Goal: Browse casually: Explore the website without a specific task or goal

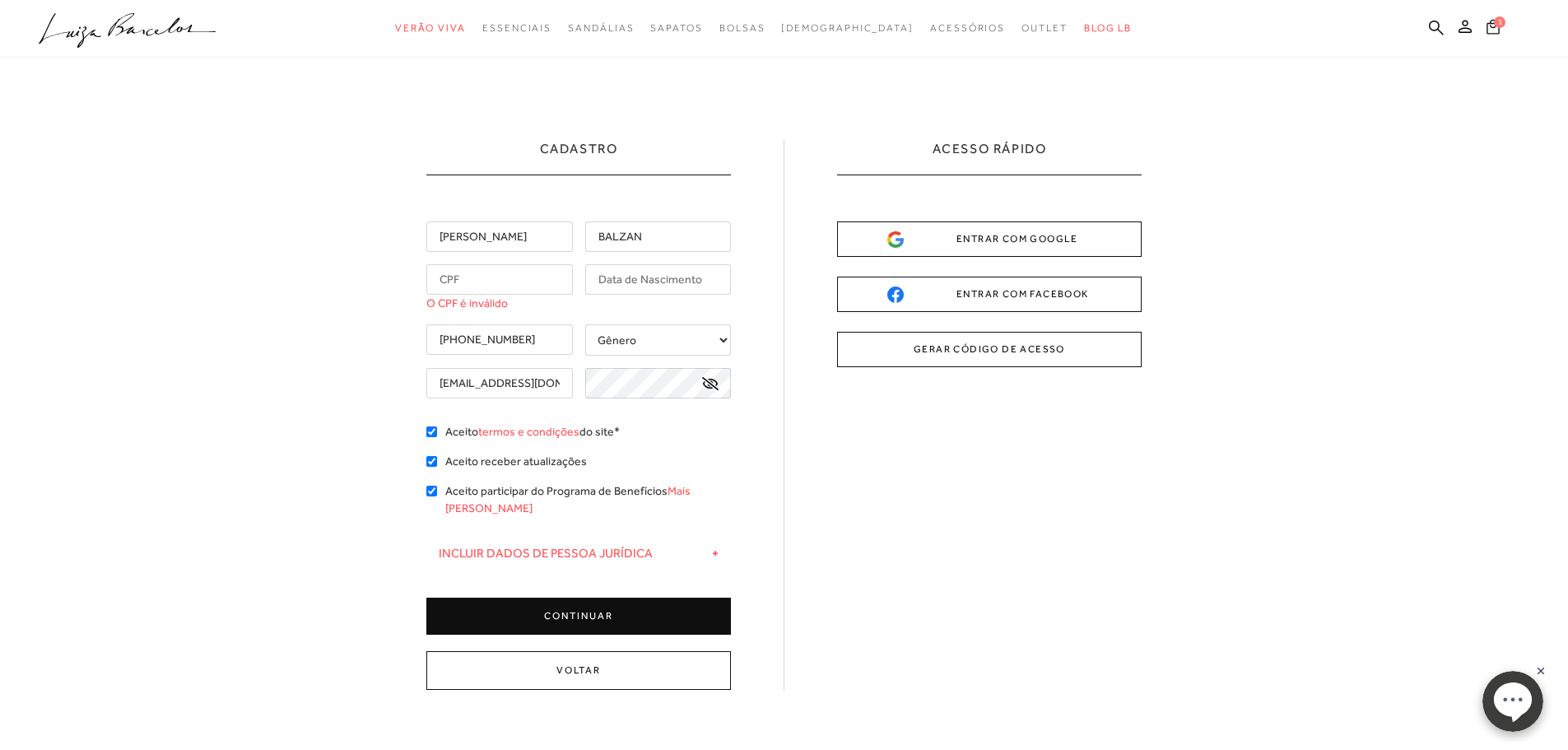
click at [1496, 24] on span "1" at bounding box center [1499, 22] width 11 height 11
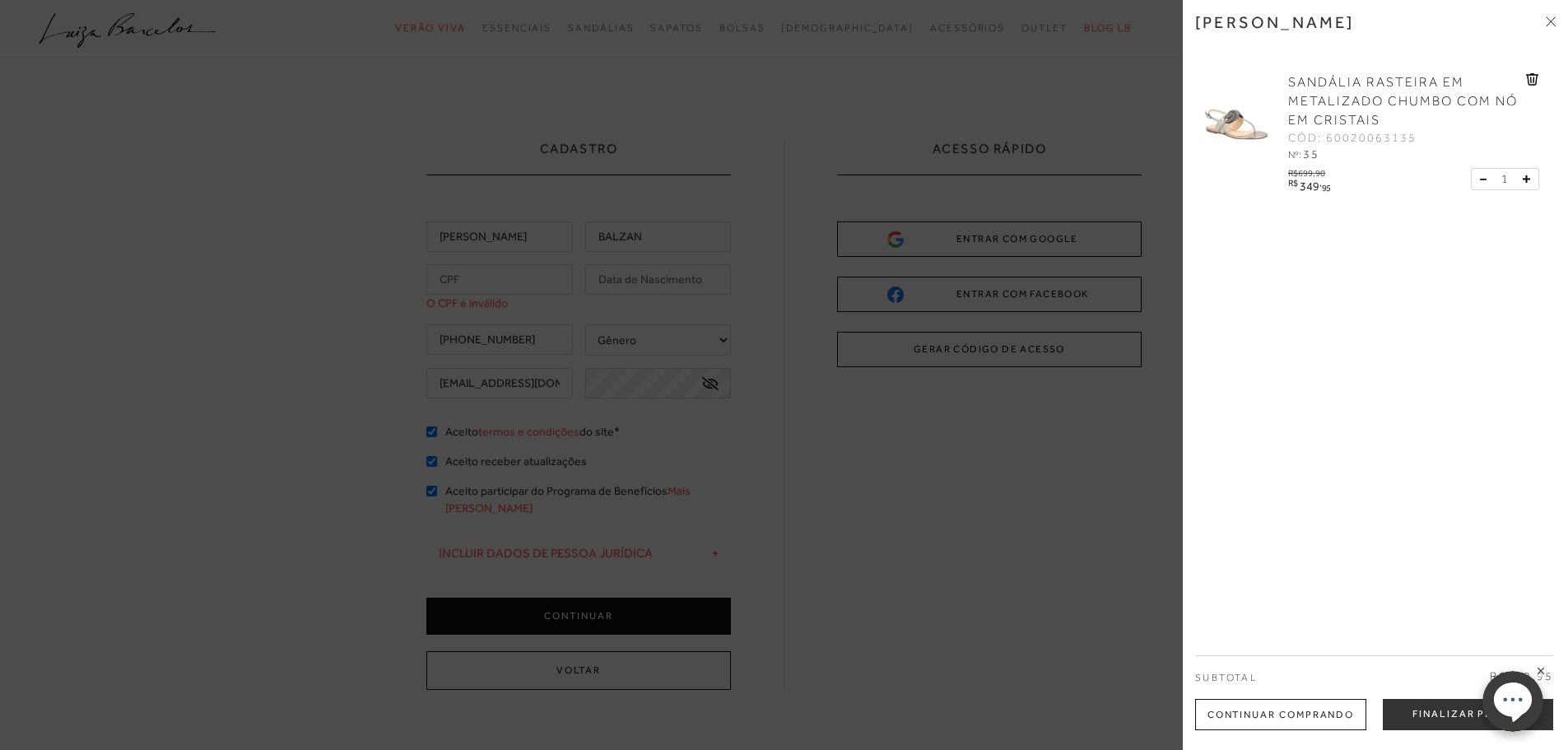
click at [1231, 123] on img at bounding box center [1237, 114] width 82 height 82
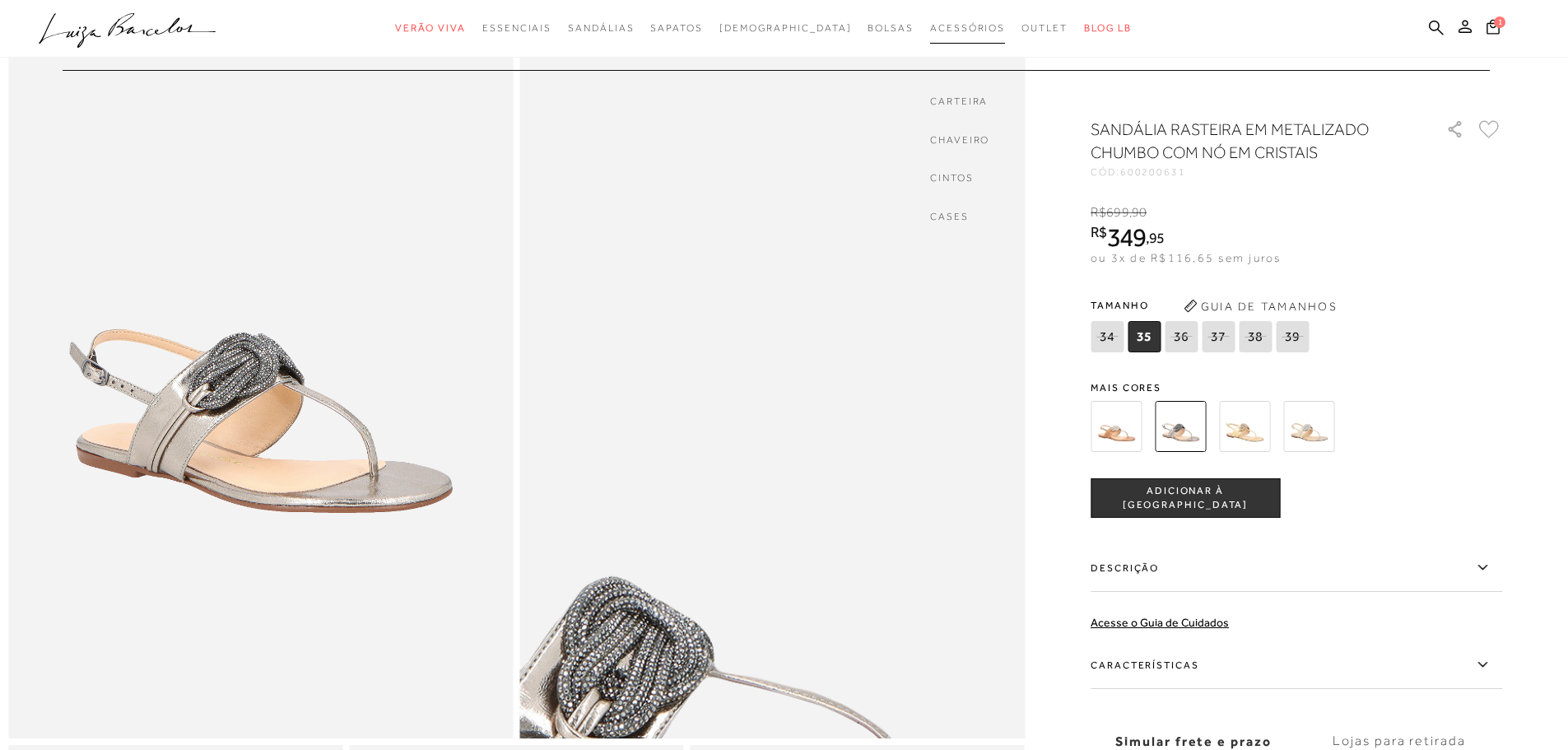
scroll to position [165, 0]
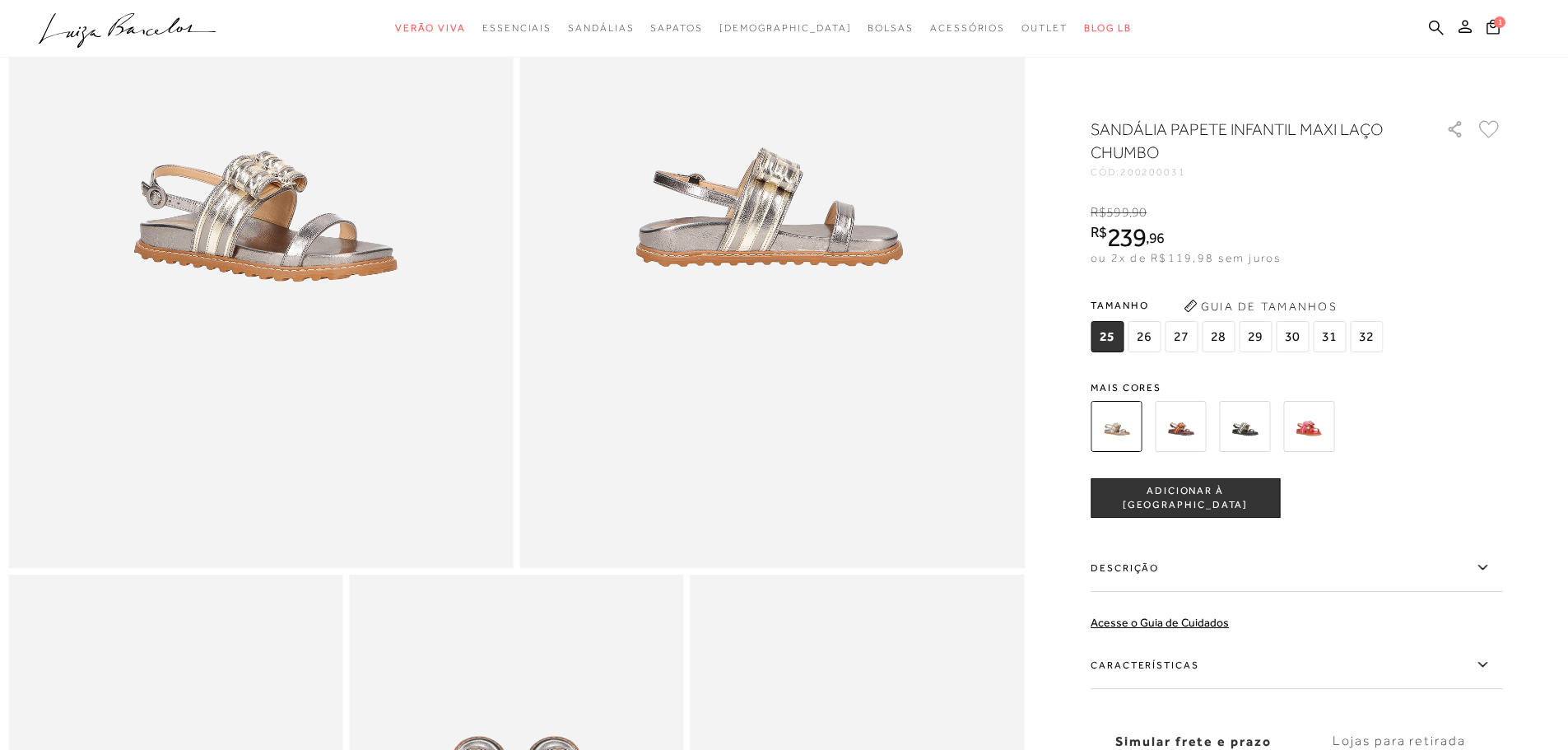
scroll to position [165, 0]
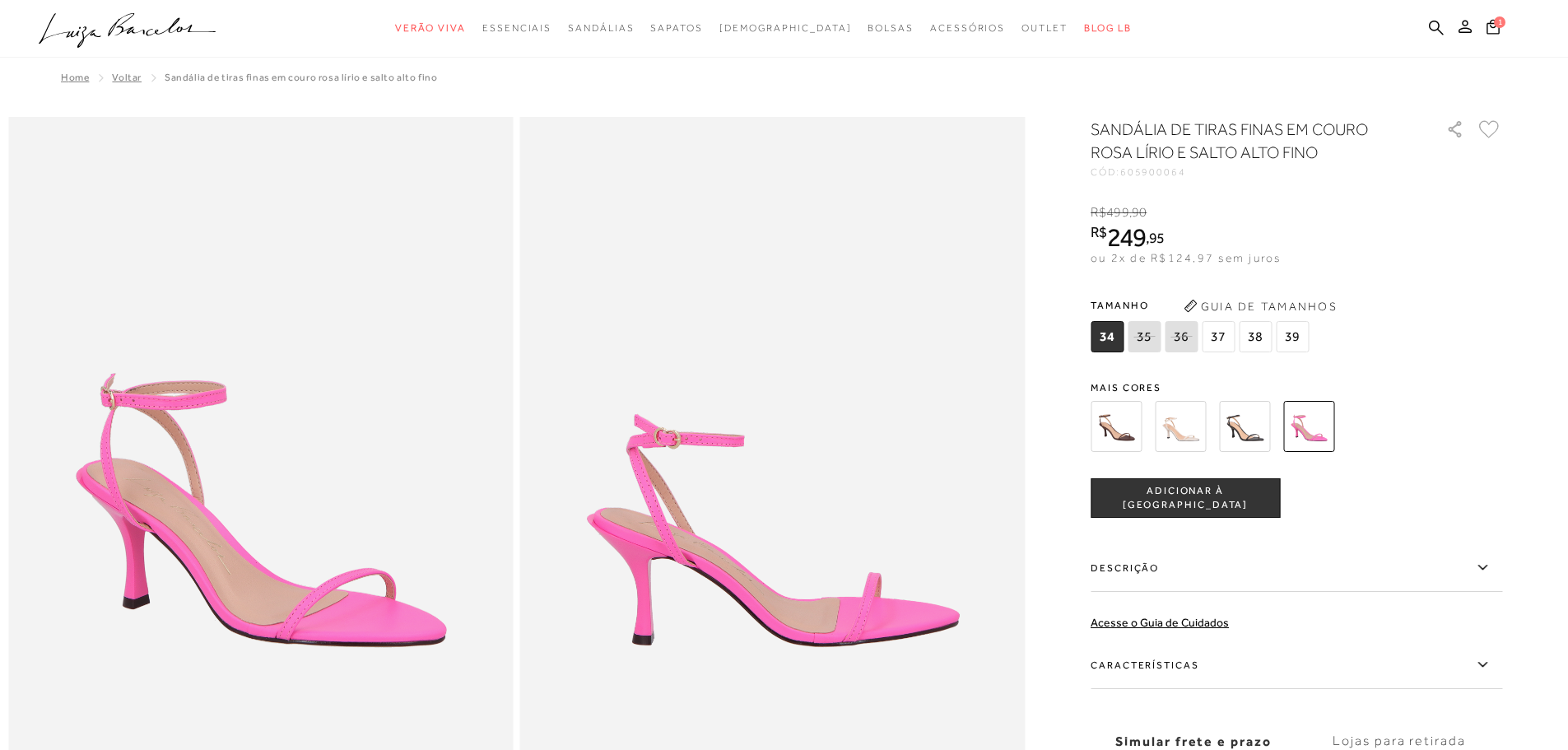
click at [1115, 431] on img at bounding box center [1116, 426] width 51 height 51
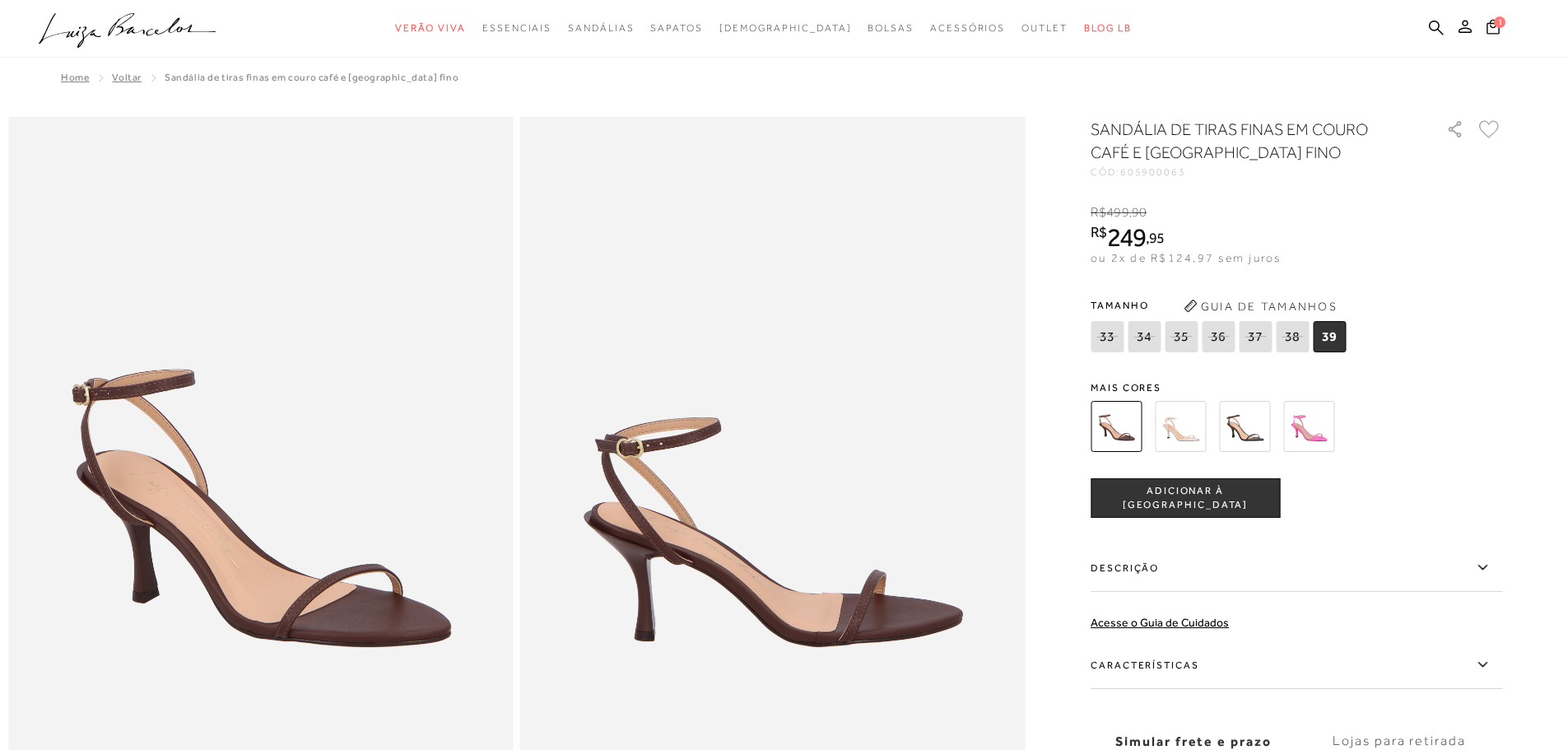
click at [1235, 420] on img at bounding box center [1244, 426] width 51 height 51
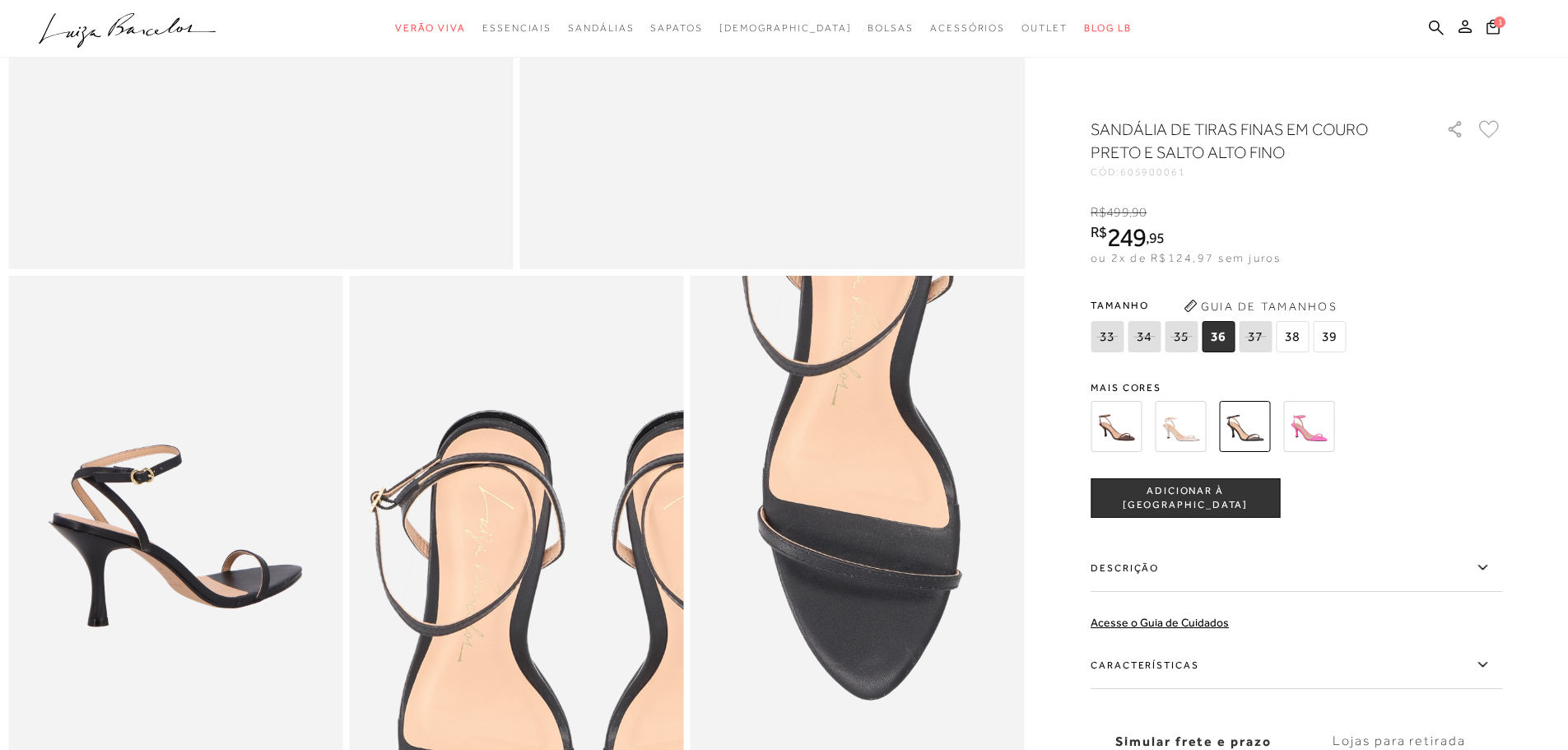
scroll to position [247, 0]
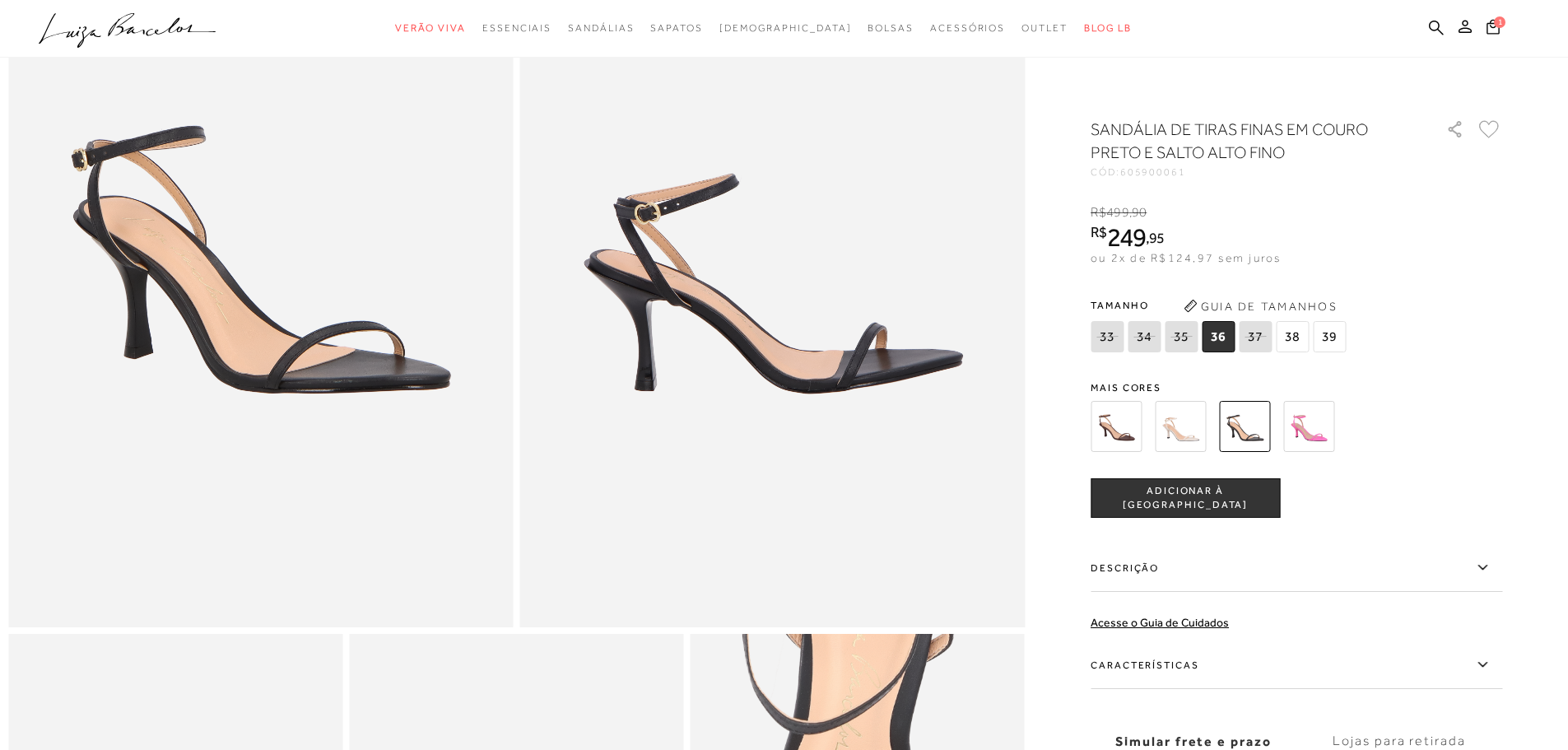
click at [1327, 437] on img at bounding box center [1309, 426] width 51 height 51
